Goal: Navigation & Orientation: Find specific page/section

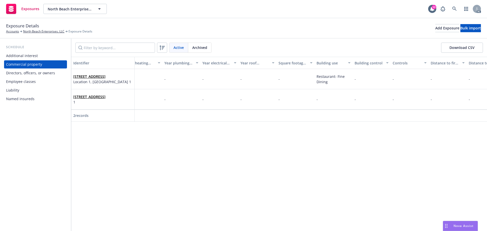
scroll to position [0, 1090]
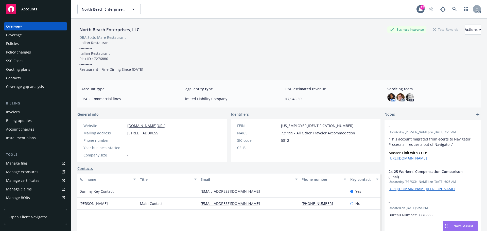
click at [16, 45] on div "Policies" at bounding box center [12, 44] width 13 height 8
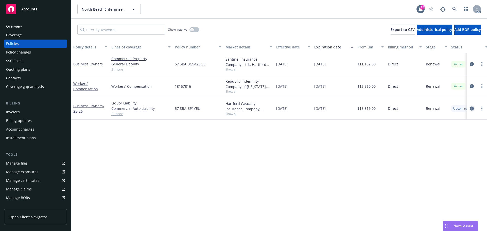
click at [470, 109] on link "circleInformation" at bounding box center [472, 109] width 6 height 6
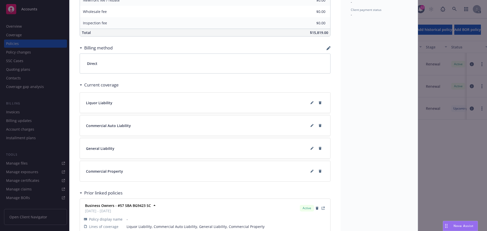
scroll to position [305, 0]
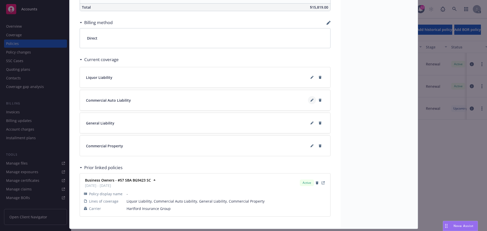
click at [310, 98] on button at bounding box center [312, 100] width 8 height 8
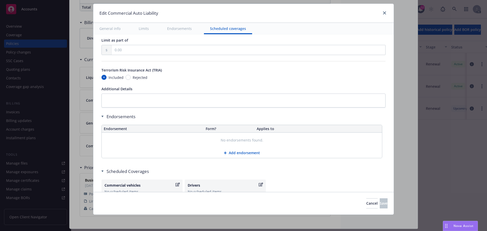
scroll to position [720, 0]
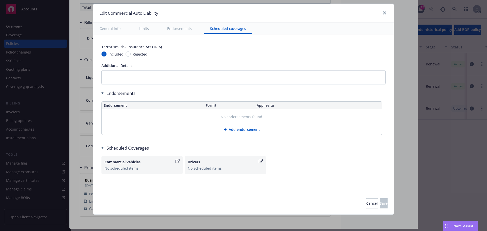
click at [380, 15] on div at bounding box center [384, 13] width 8 height 7
click at [383, 14] on icon "close" at bounding box center [384, 12] width 3 height 3
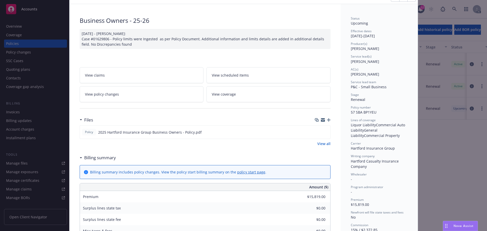
scroll to position [0, 0]
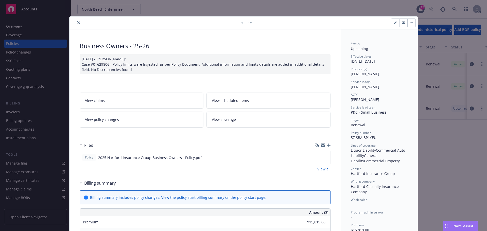
click at [76, 20] on button "close" at bounding box center [79, 23] width 6 height 6
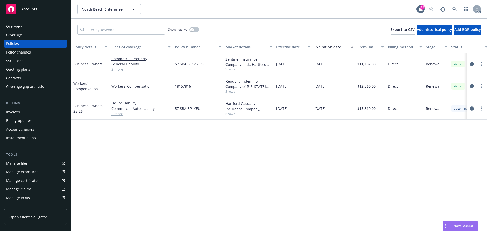
click at [59, 32] on div "Coverage" at bounding box center [35, 35] width 59 height 8
click at [53, 27] on div "Overview" at bounding box center [35, 26] width 59 height 8
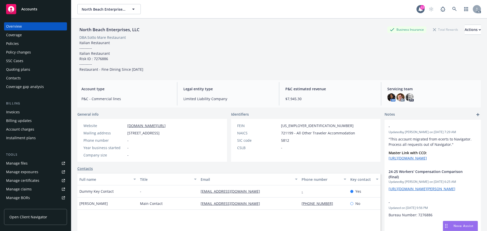
click at [24, 69] on div "Quoting plans" at bounding box center [18, 69] width 24 height 8
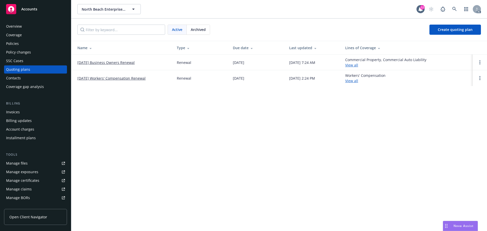
click at [199, 30] on span "Archived" at bounding box center [198, 29] width 15 height 5
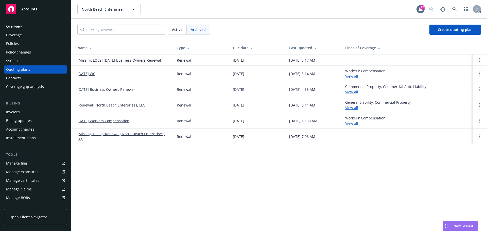
click at [137, 61] on link "[Missing LOCs] 08/27/24 Business Owners Renewal" at bounding box center [119, 60] width 84 height 5
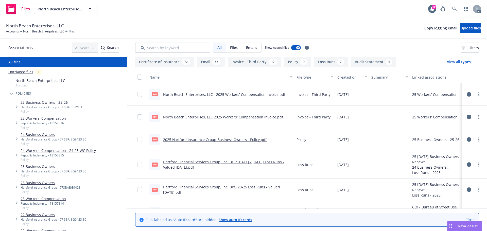
click at [175, 48] on input "Search by keyword..." at bounding box center [172, 48] width 75 height 10
type input "a"
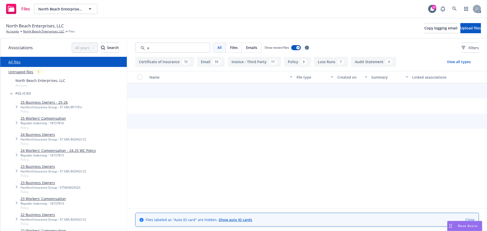
drag, startPoint x: 0, startPoint y: 0, endPoint x: 129, endPoint y: 50, distance: 138.0
click at [129, 50] on div "All Files Emails Show nested files Filters" at bounding box center [307, 48] width 360 height 18
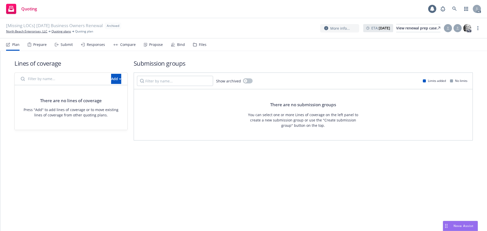
click at [196, 41] on div "Files" at bounding box center [199, 45] width 13 height 12
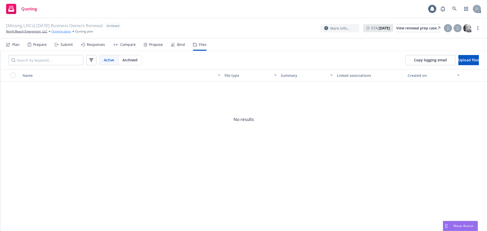
click at [61, 30] on link "Quoting plans" at bounding box center [62, 31] width 20 height 5
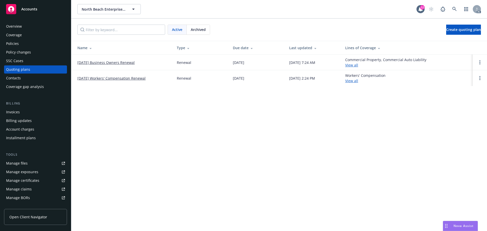
click at [201, 30] on span "Archived" at bounding box center [198, 29] width 15 height 5
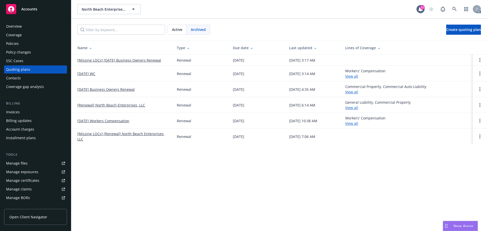
click at [121, 89] on link "08/27/24 Business Owners Renewal" at bounding box center [105, 89] width 57 height 5
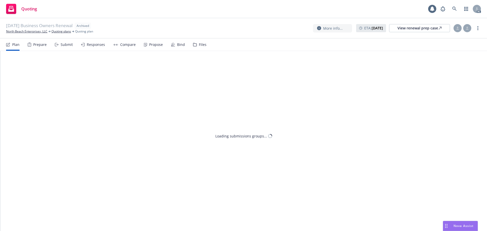
click at [201, 46] on div "Files" at bounding box center [203, 45] width 8 height 4
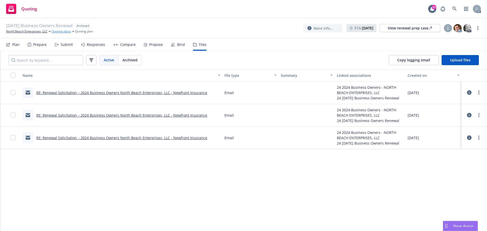
click at [59, 30] on link "Quoting plans" at bounding box center [62, 31] width 20 height 5
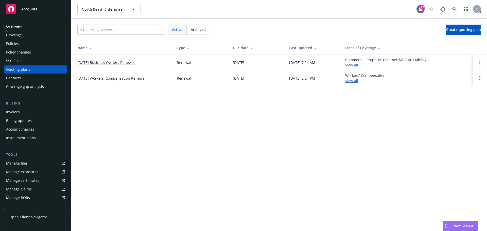
click at [113, 62] on link "[DATE] Business Owners Renewal" at bounding box center [105, 62] width 57 height 5
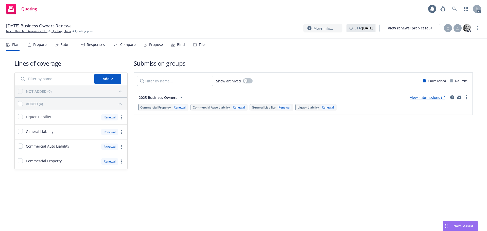
click at [197, 48] on div "Files" at bounding box center [199, 45] width 13 height 12
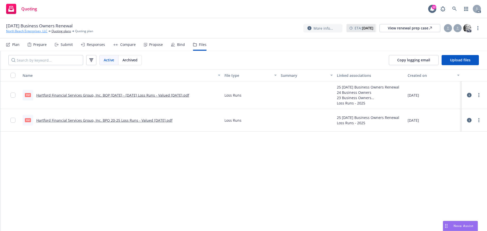
click at [37, 33] on link "North Beach Enterprises, LLC" at bounding box center [26, 31] width 41 height 5
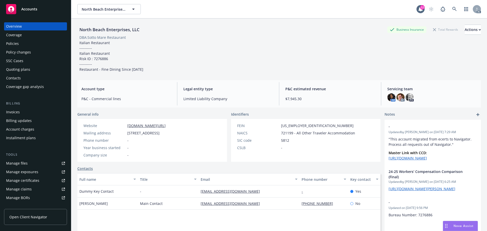
drag, startPoint x: 109, startPoint y: 210, endPoint x: 73, endPoint y: 210, distance: 36.0
click at [73, 210] on div "North Beach Enterprises, LLC Business Insurance Total Rewards Actions DBA: Sott…" at bounding box center [279, 134] width 416 height 231
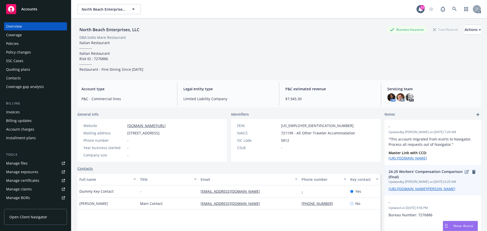
copy span "Richard Azzolino"
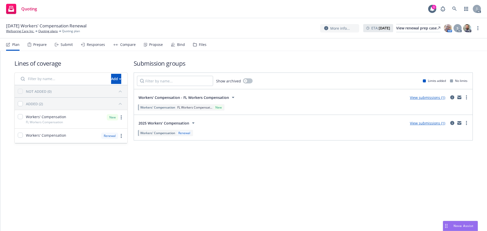
click at [32, 45] on div "Prepare" at bounding box center [37, 45] width 19 height 12
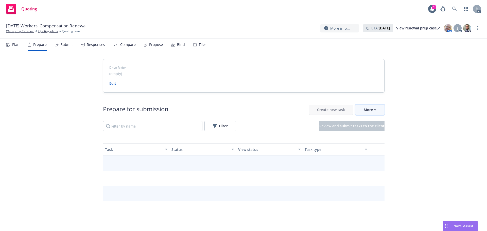
click at [376, 107] on button "More" at bounding box center [370, 110] width 29 height 10
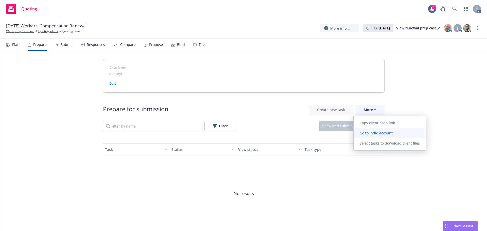
click at [372, 133] on span "Go to Indio account" at bounding box center [376, 133] width 45 height 5
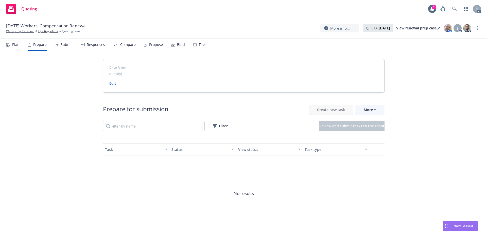
drag, startPoint x: 12, startPoint y: 31, endPoint x: 36, endPoint y: 5, distance: 34.8
click at [12, 31] on link "Wellspring Care Inc." at bounding box center [20, 31] width 28 height 5
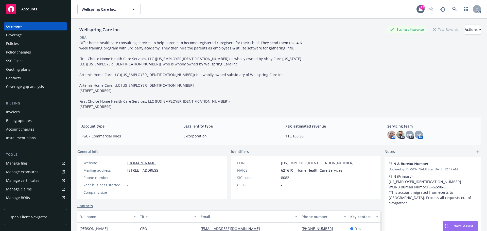
click at [12, 42] on div "Policies" at bounding box center [12, 44] width 13 height 8
